Goal: Task Accomplishment & Management: Complete application form

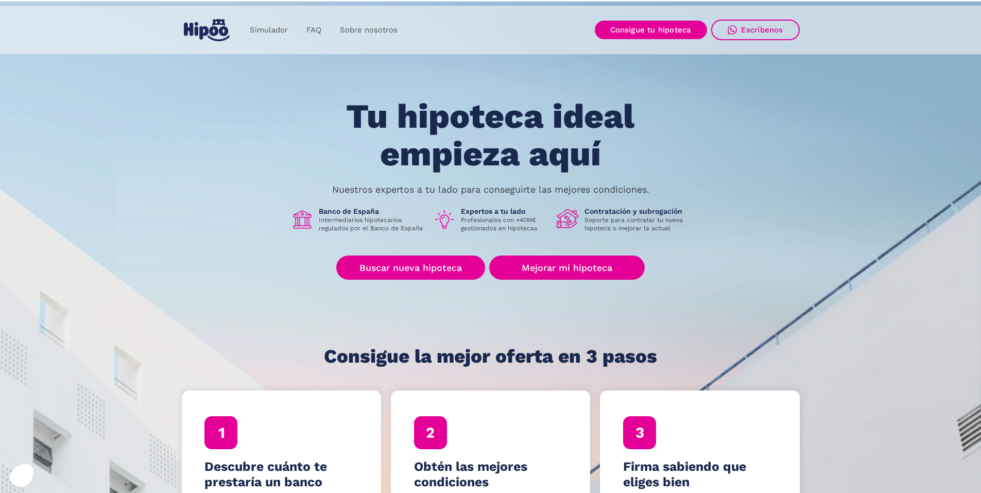
scroll to position [103, 0]
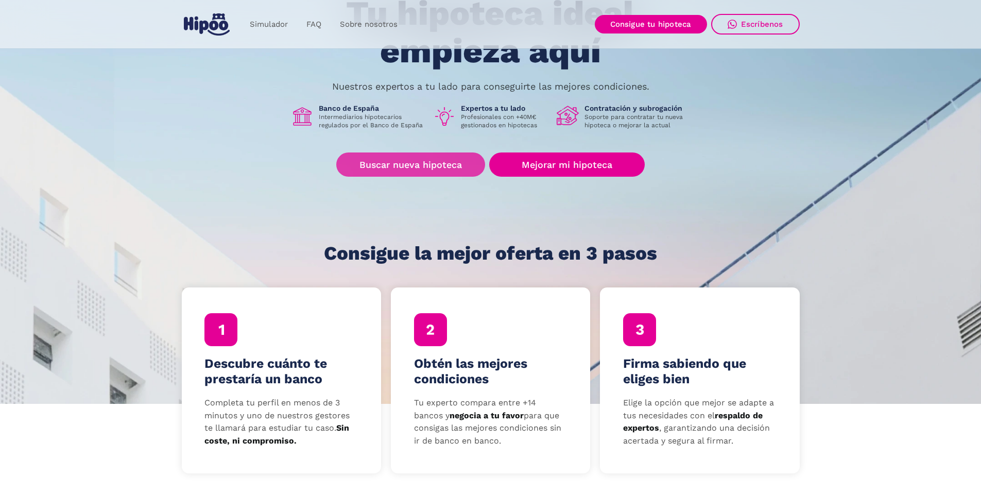
click at [454, 161] on link "Buscar nueva hipoteca" at bounding box center [410, 164] width 149 height 24
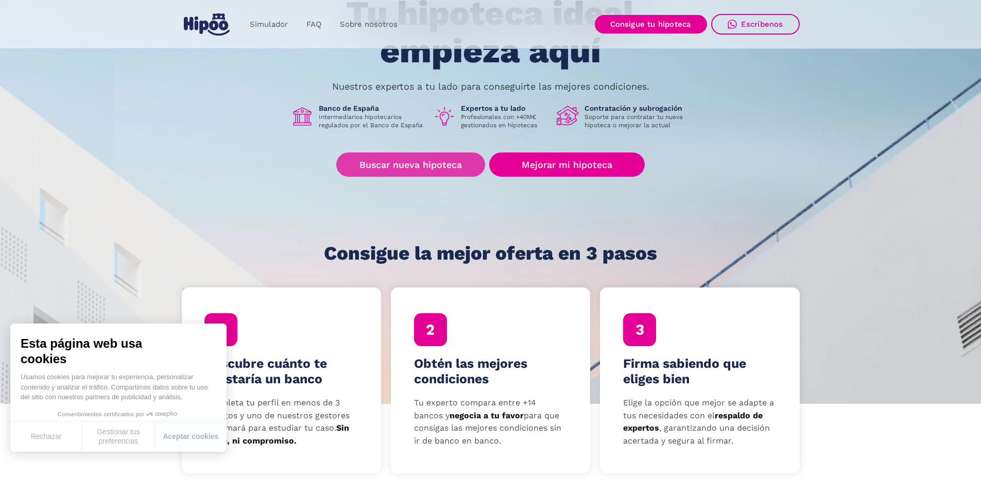
click at [383, 157] on link "Buscar nueva hipoteca" at bounding box center [410, 164] width 149 height 24
